Goal: Task Accomplishment & Management: Complete application form

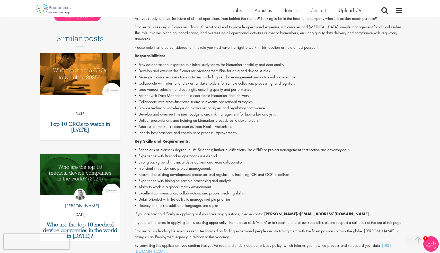
scroll to position [137, 0]
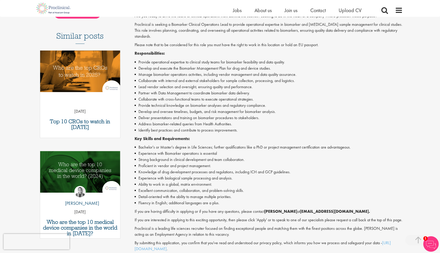
click at [187, 214] on p "If you are having difficulty in applying or if you have any questions, please c…" at bounding box center [269, 211] width 268 height 6
drag, startPoint x: 191, startPoint y: 154, endPoint x: 195, endPoint y: 153, distance: 4.1
click at [195, 153] on li "Experience with Biomarker operations is essential" at bounding box center [269, 153] width 268 height 6
drag, startPoint x: 192, startPoint y: 153, endPoint x: 195, endPoint y: 154, distance: 3.4
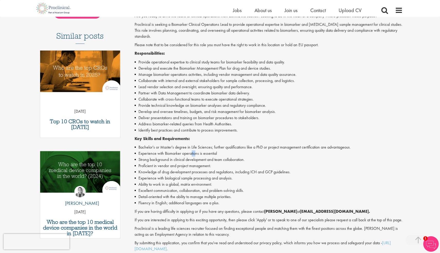
click at [195, 154] on li "Experience with Biomarker operations is essential" at bounding box center [269, 153] width 268 height 6
click at [191, 153] on li "Experience with Biomarker operations is essential" at bounding box center [269, 153] width 268 height 6
click at [192, 153] on li "Experience with Biomarker operations is essential" at bounding box center [269, 153] width 268 height 6
click at [193, 154] on li "Experience with Biomarker operations is essential" at bounding box center [269, 153] width 268 height 6
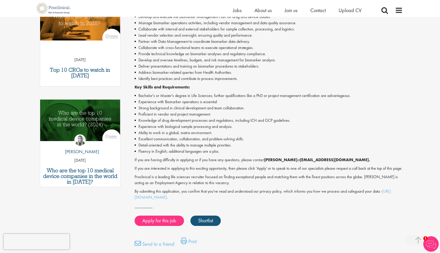
scroll to position [193, 0]
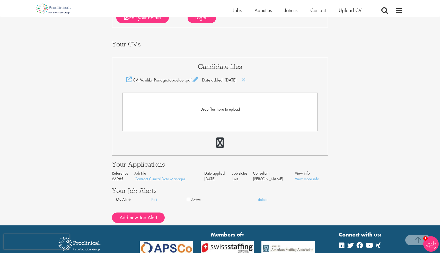
scroll to position [86, 0]
